Goal: Complete application form

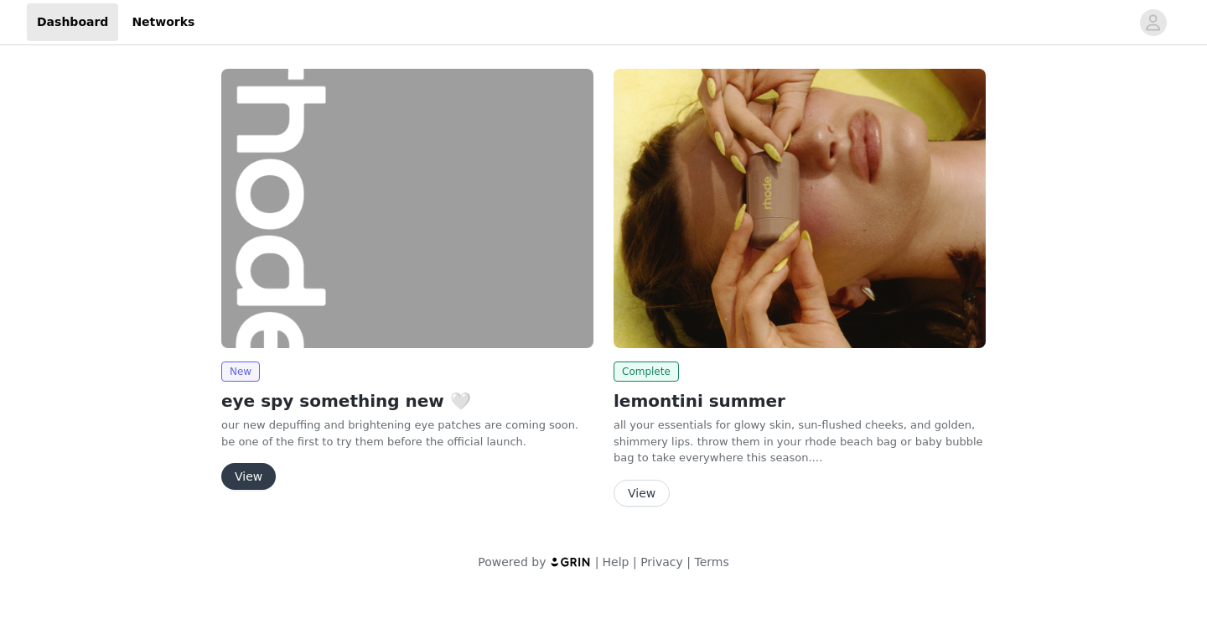
click at [253, 468] on button "View" at bounding box center [248, 476] width 55 height 27
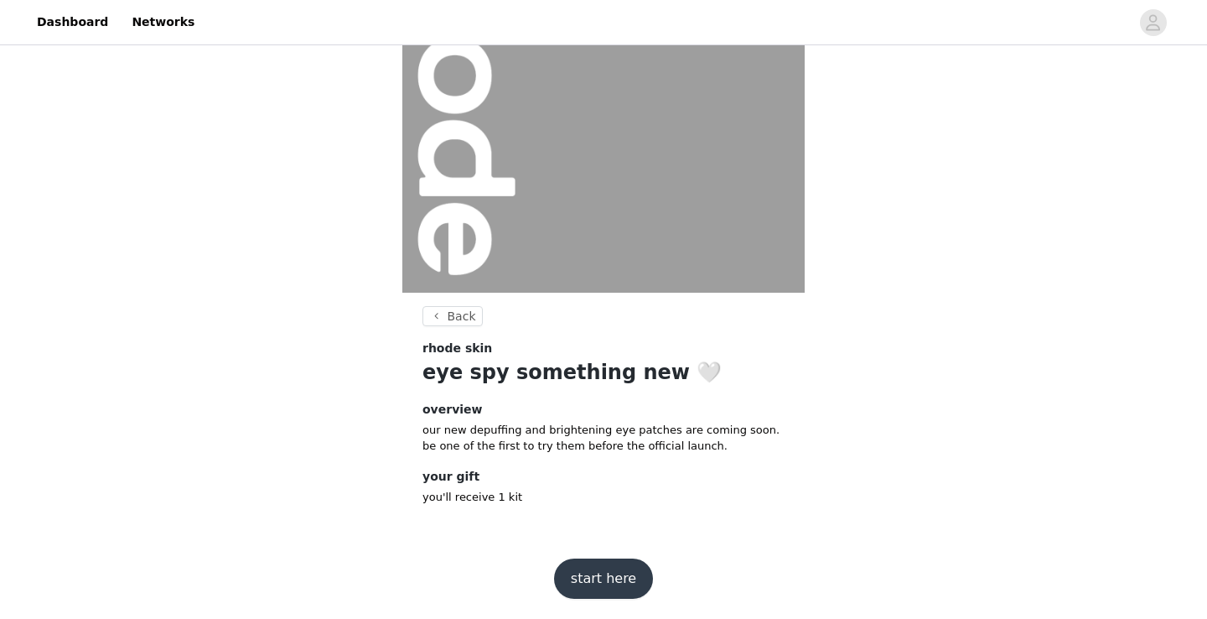
scroll to position [158, 0]
click at [588, 575] on button "start here" at bounding box center [603, 579] width 99 height 40
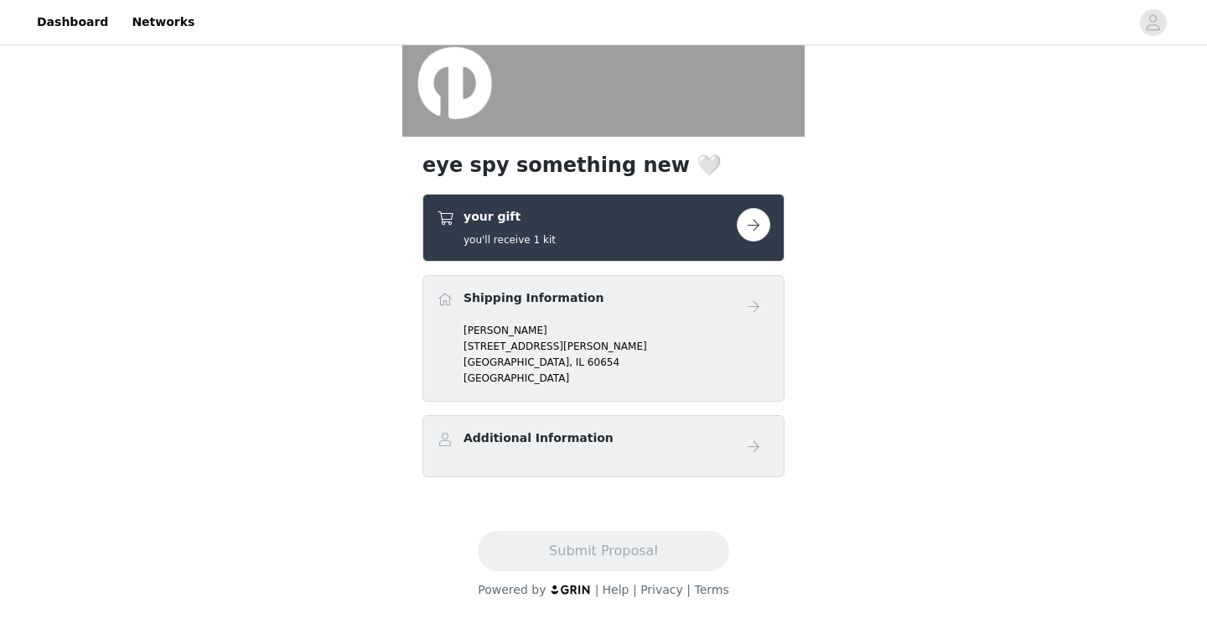
scroll to position [315, 0]
click at [760, 219] on button "button" at bounding box center [754, 225] width 34 height 34
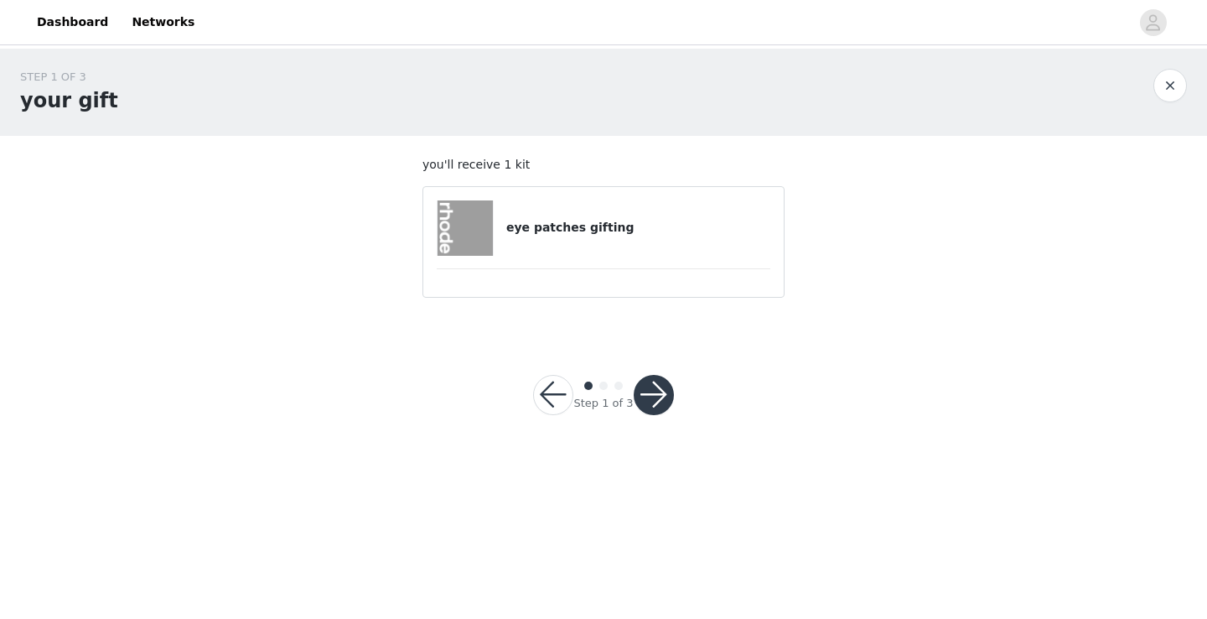
click at [562, 226] on h4 "eye patches gifting" at bounding box center [638, 228] width 264 height 18
click at [641, 391] on button "button" at bounding box center [654, 395] width 40 height 40
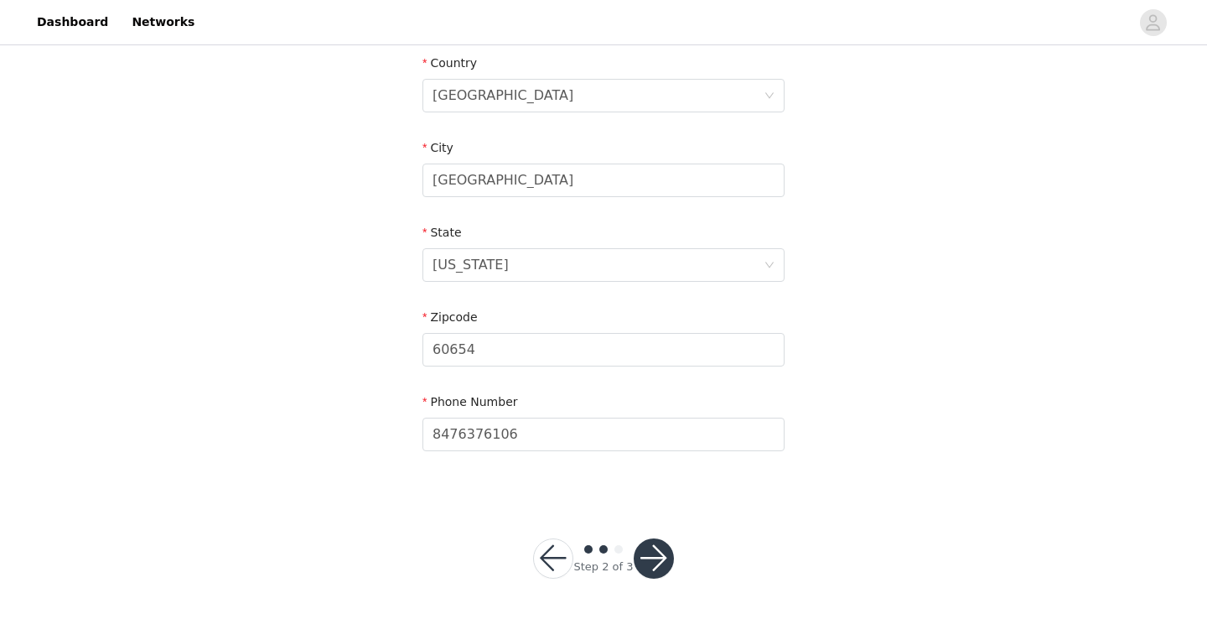
scroll to position [524, 0]
click at [640, 548] on button "button" at bounding box center [654, 559] width 40 height 40
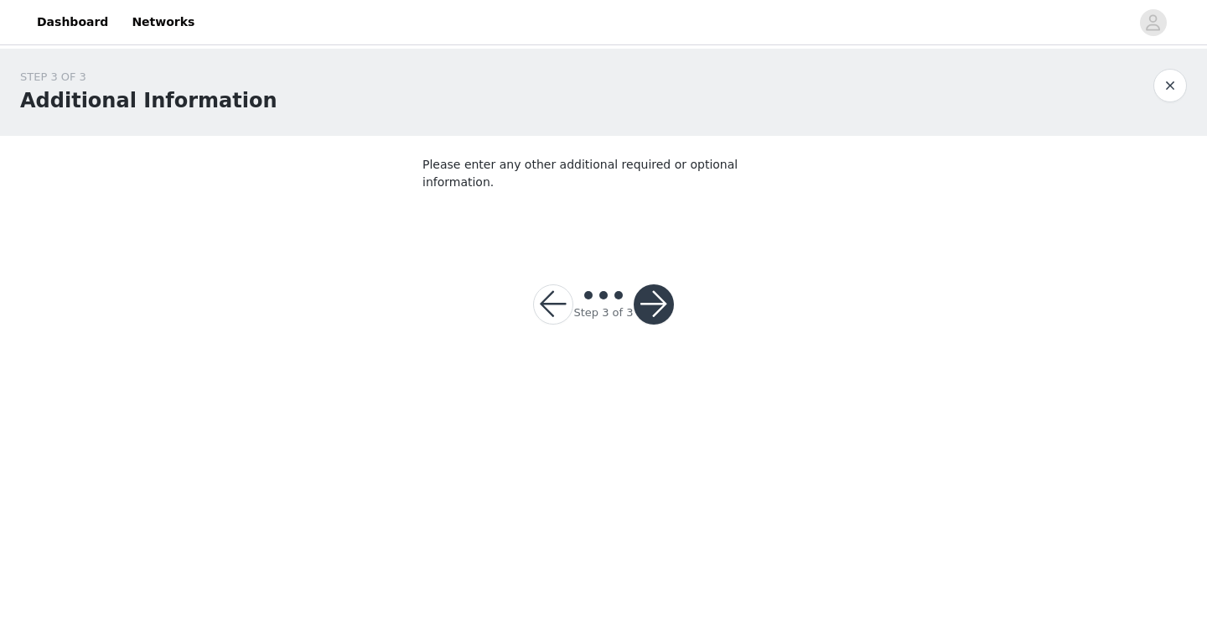
click at [656, 285] on button "button" at bounding box center [654, 304] width 40 height 40
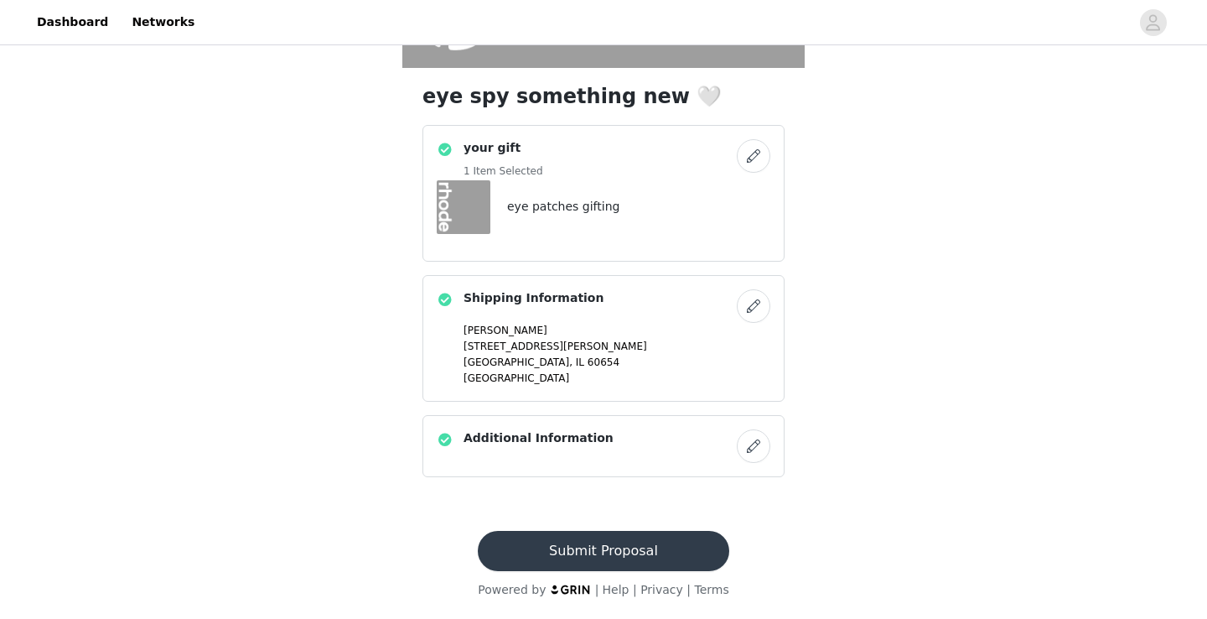
scroll to position [384, 0]
click at [577, 547] on button "Submit Proposal" at bounding box center [603, 551] width 251 height 40
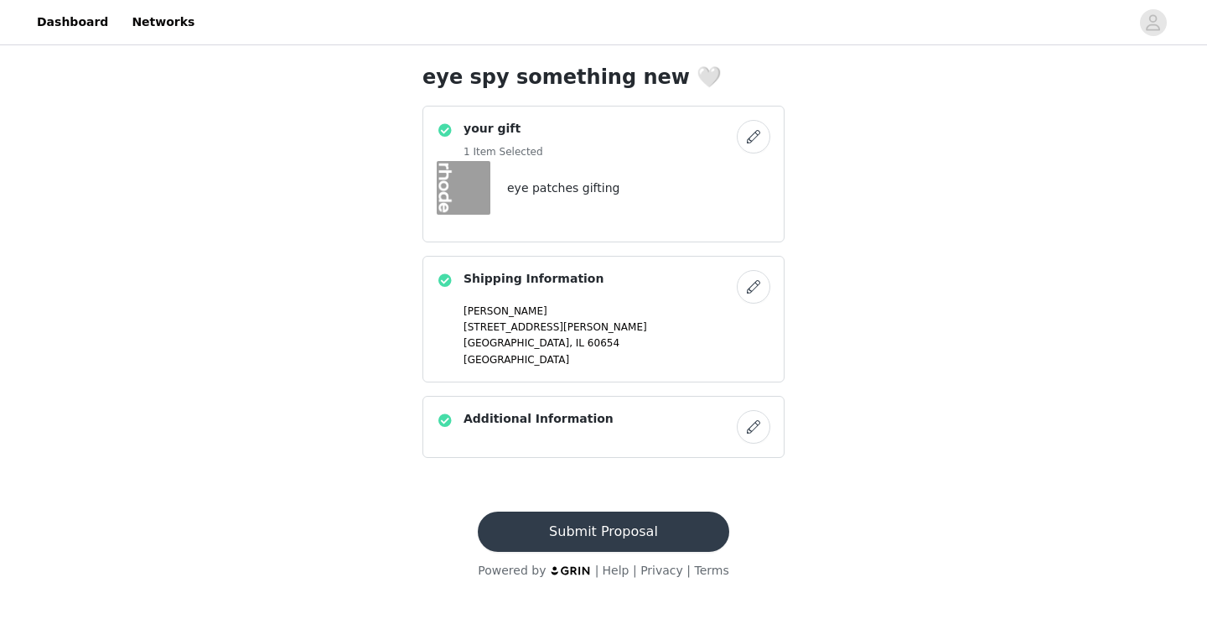
scroll to position [0, 0]
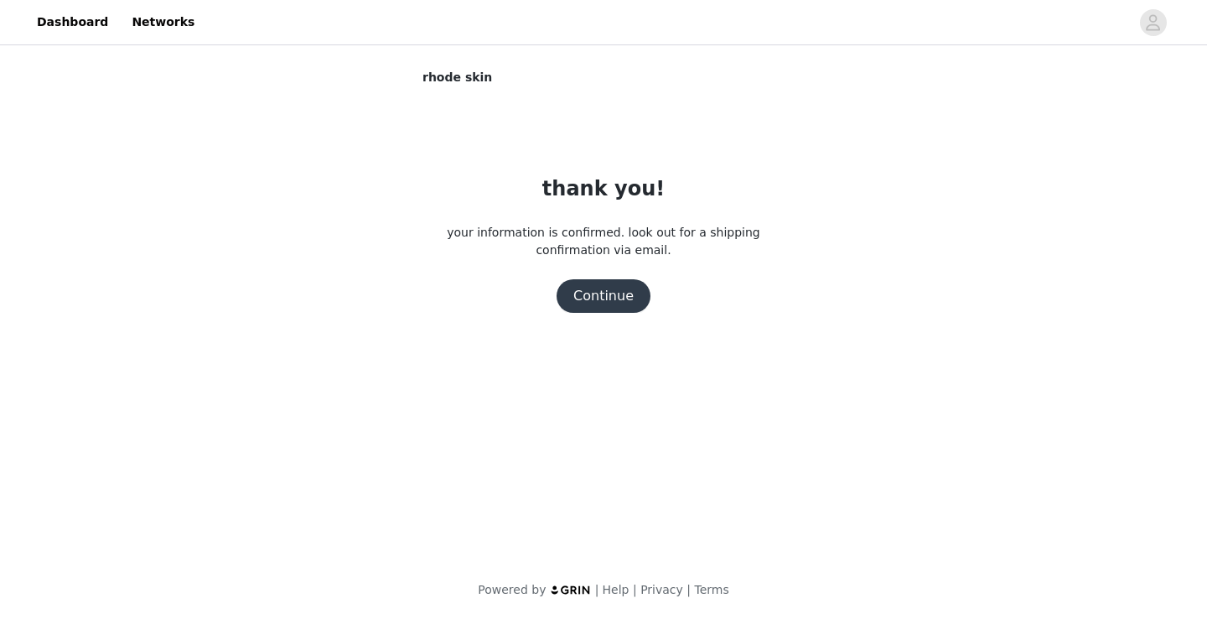
click at [606, 306] on button "Continue" at bounding box center [604, 296] width 94 height 34
